Goal: Transaction & Acquisition: Subscribe to service/newsletter

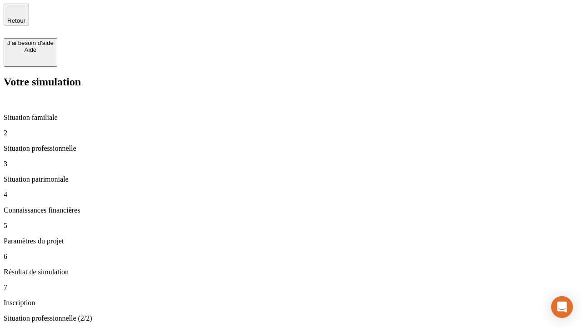
type input "30 000"
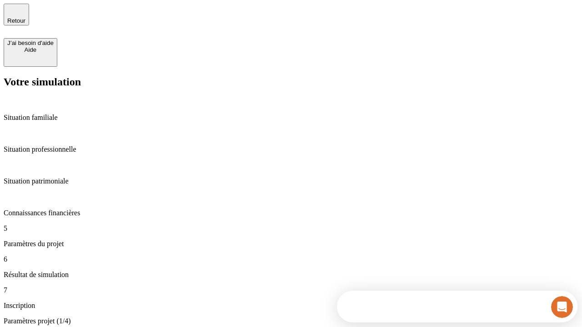
type input "25"
type input "1 000"
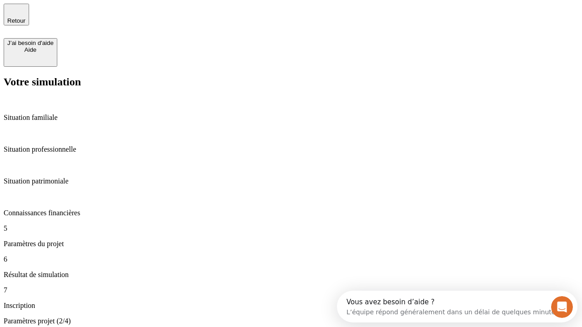
type input "640"
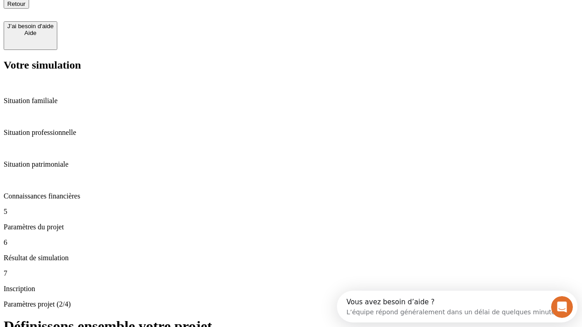
scroll to position [8, 0]
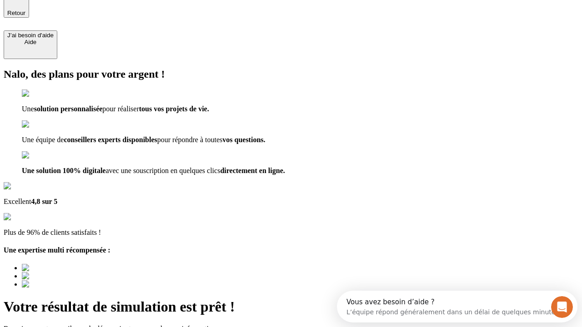
type input "[EMAIL_ADDRESS][PERSON_NAME][DOMAIN_NAME]"
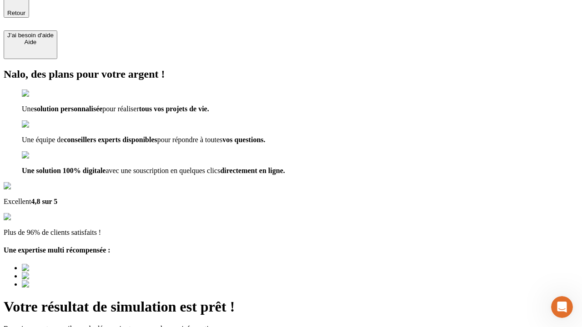
scroll to position [0, 0]
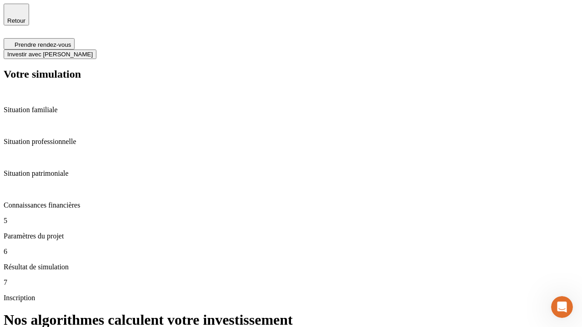
scroll to position [4, 0]
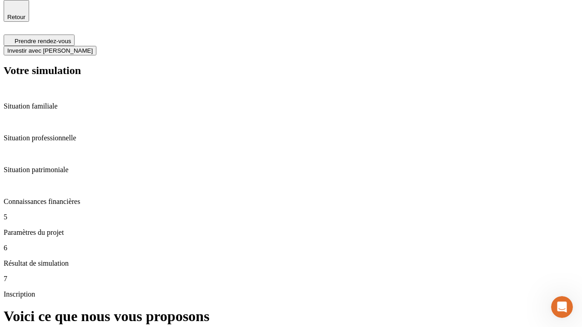
click at [93, 47] on span "Investir avec [PERSON_NAME]" at bounding box center [49, 50] width 85 height 7
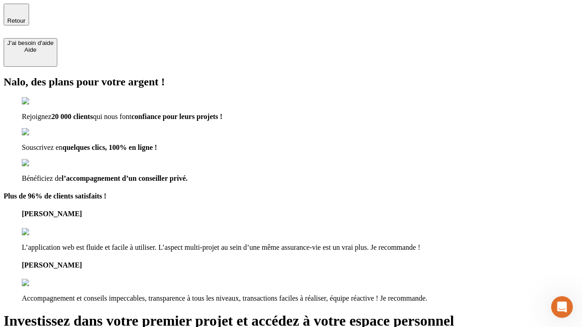
type input "[PERSON_NAME][EMAIL_ADDRESS][DOMAIN_NAME]"
